Goal: Task Accomplishment & Management: Manage account settings

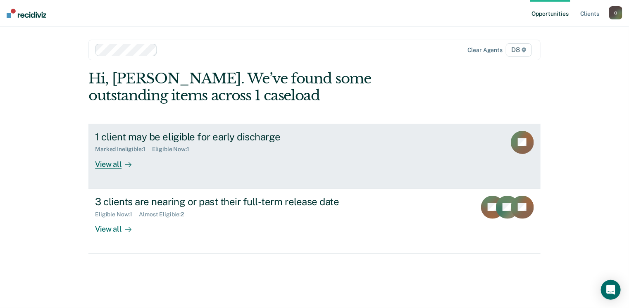
click at [112, 165] on div "View all" at bounding box center [118, 161] width 46 height 16
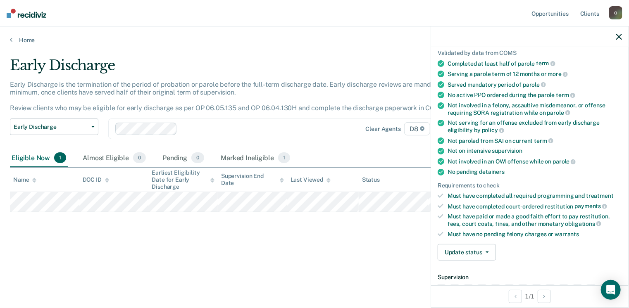
scroll to position [66, 0]
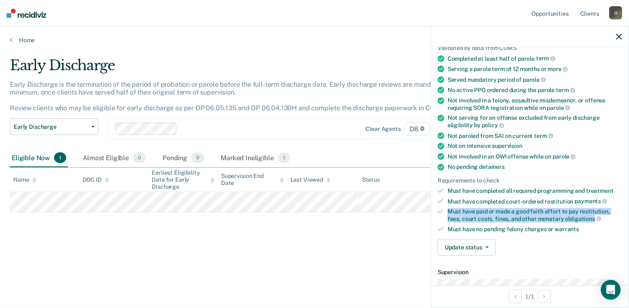
drag, startPoint x: 449, startPoint y: 207, endPoint x: 592, endPoint y: 215, distance: 142.9
click at [592, 215] on div "Must have paid or made a good faith effort to pay restitution, fees, court cost…" at bounding box center [535, 215] width 174 height 14
drag, startPoint x: 592, startPoint y: 215, endPoint x: 571, endPoint y: 214, distance: 20.3
copy div "Must have paid or made a good faith effort to pay restitution, fees, court cost…"
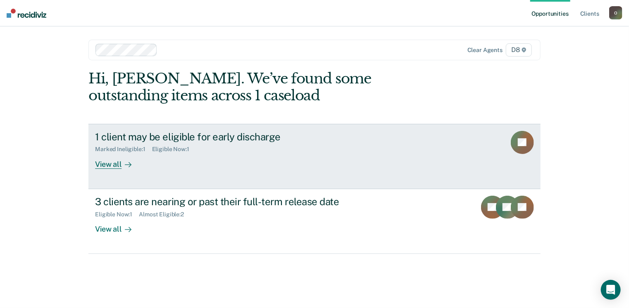
click at [115, 164] on div "View all" at bounding box center [118, 161] width 46 height 16
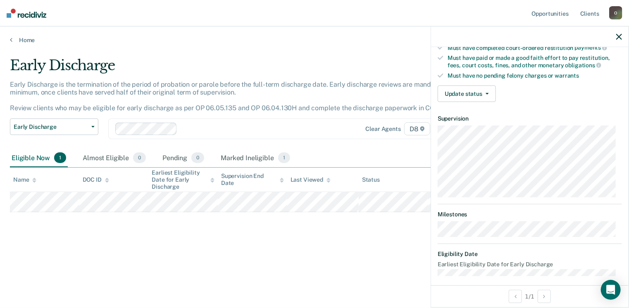
scroll to position [223, 0]
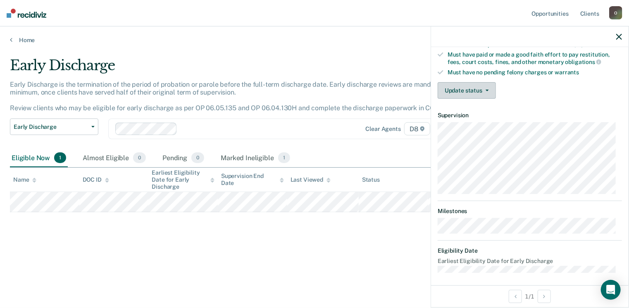
click at [474, 83] on button "Update status" at bounding box center [467, 90] width 58 height 17
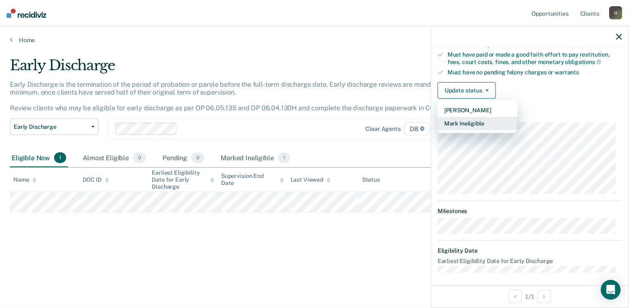
click at [471, 119] on button "Mark Ineligible" at bounding box center [478, 123] width 80 height 13
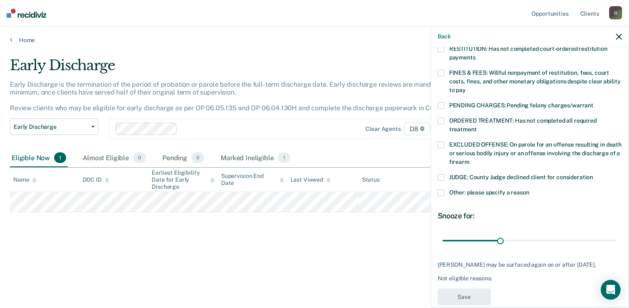
click at [441, 70] on span at bounding box center [441, 73] width 7 height 7
click at [466, 87] on input "FINES & FEES: Willful nonpayment of restitution, fees, court costs, fines, and …" at bounding box center [466, 87] width 0 height 0
click at [442, 190] on span at bounding box center [441, 193] width 7 height 7
click at [530, 190] on input "Other: please specify a reason" at bounding box center [530, 190] width 0 height 0
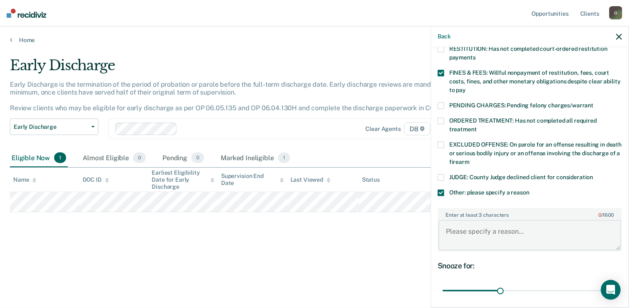
click at [446, 222] on textarea "Enter at least 3 characters 0 / 1600" at bounding box center [530, 235] width 183 height 31
paste textarea "P is employed on a full-time basis. However, despite his ability to do so, P ha…"
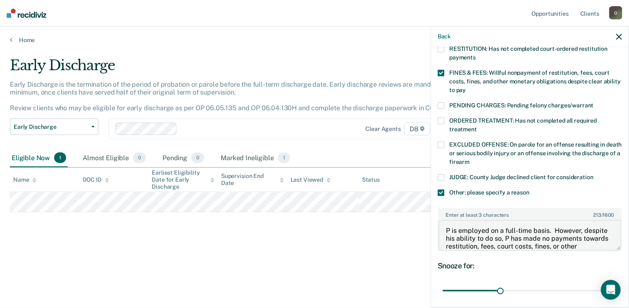
scroll to position [0, 0]
click at [450, 225] on textarea "P is employed on a full-time basis. However, despite his ability to do so, P ha…" at bounding box center [530, 235] width 183 height 31
click at [581, 230] on textarea "Parolee Hennessee is employed on a full-time basis. However, despite his abilit…" at bounding box center [530, 235] width 183 height 31
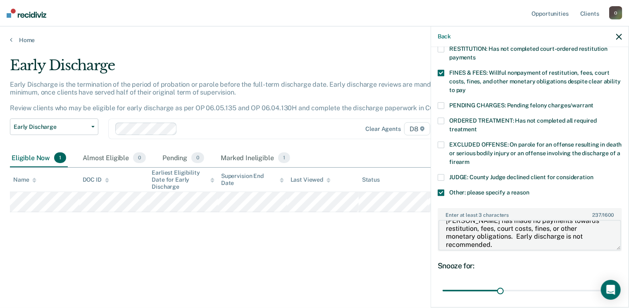
scroll to position [31, 0]
type textarea "Parolee Hennessee is employed on a full-time basis. However, despite his abilit…"
click at [602, 280] on body "Looks like you’re using Internet Explorer 11. For faster loading and a better e…" at bounding box center [314, 154] width 629 height 308
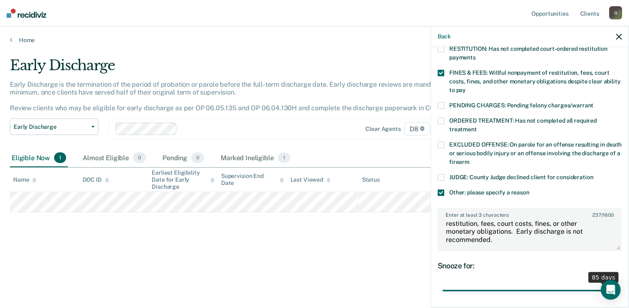
click at [599, 284] on input "range" at bounding box center [530, 291] width 174 height 14
click at [607, 284] on input "range" at bounding box center [530, 291] width 174 height 14
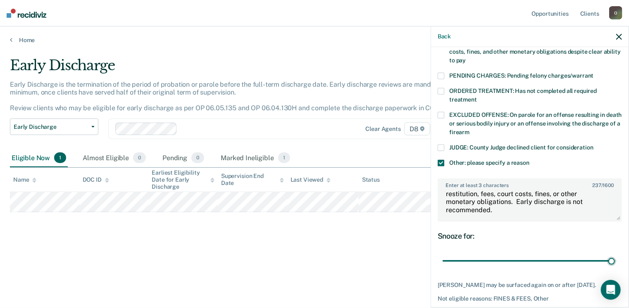
scroll to position [256, 0]
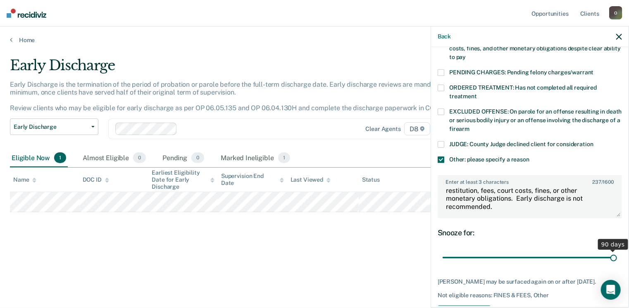
type input "90"
click at [609, 251] on input "range" at bounding box center [530, 258] width 174 height 14
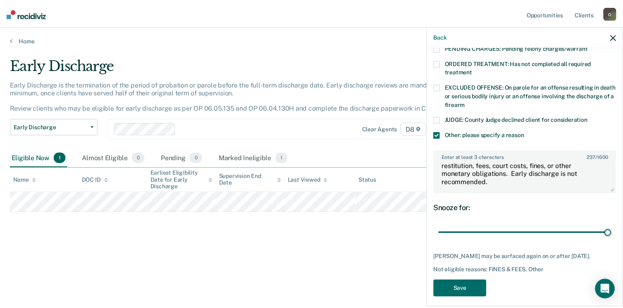
scroll to position [284, 0]
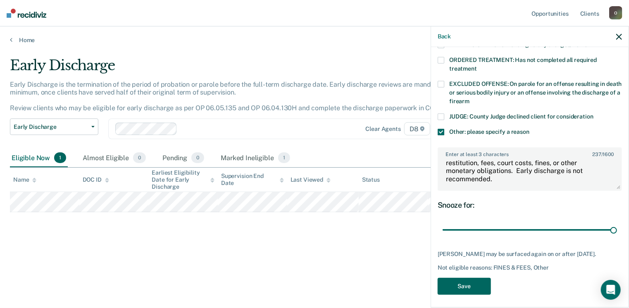
click at [458, 281] on button "Save" at bounding box center [464, 286] width 53 height 17
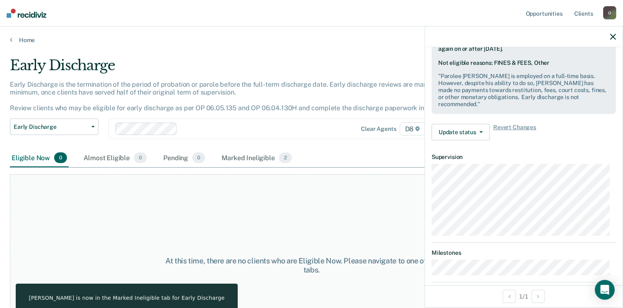
click at [612, 35] on icon "button" at bounding box center [613, 37] width 6 height 6
